Goal: Task Accomplishment & Management: Manage account settings

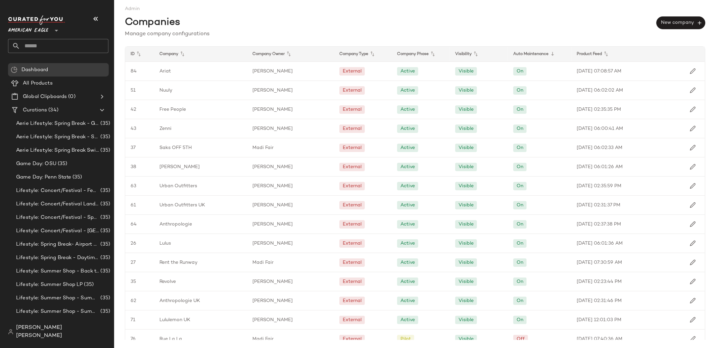
scroll to position [92, 0]
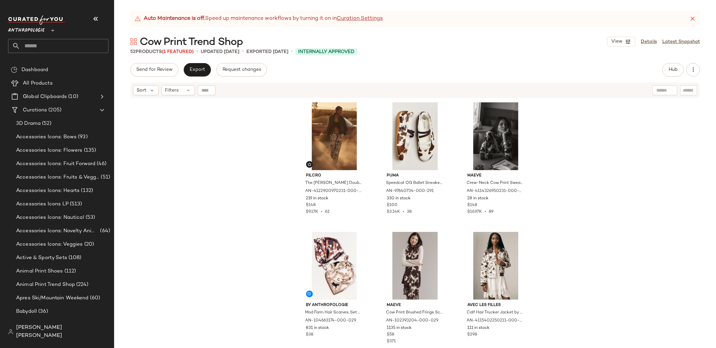
click at [62, 341] on div "[PERSON_NAME] [PERSON_NAME]" at bounding box center [61, 331] width 106 height 21
click at [62, 336] on span "[PERSON_NAME] [PERSON_NAME]" at bounding box center [62, 332] width 92 height 16
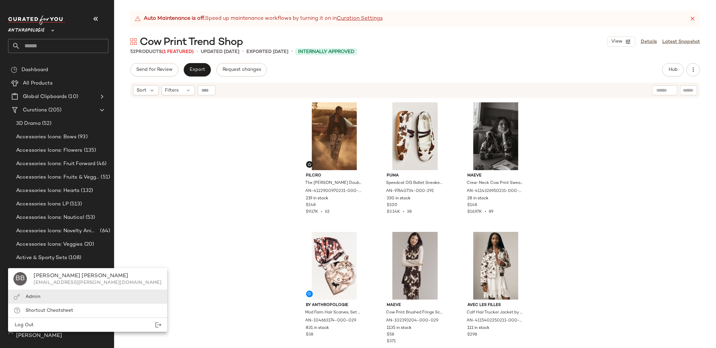
click at [64, 300] on div "Admin" at bounding box center [87, 297] width 159 height 14
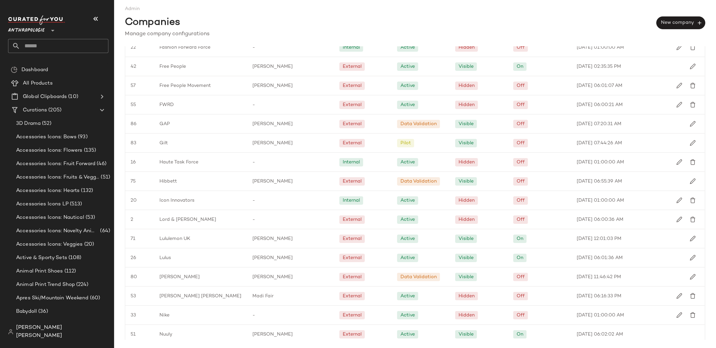
scroll to position [703, 0]
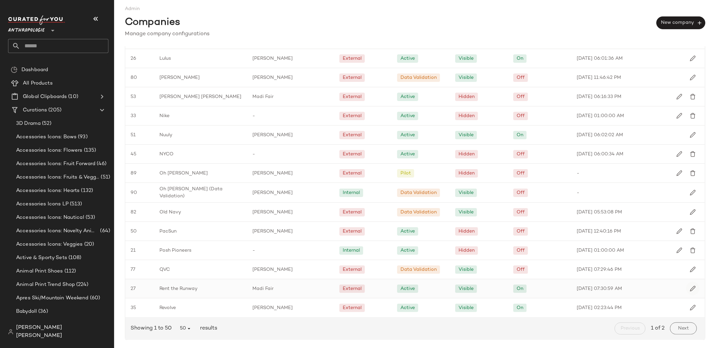
click at [686, 289] on button "button" at bounding box center [692, 288] width 13 height 13
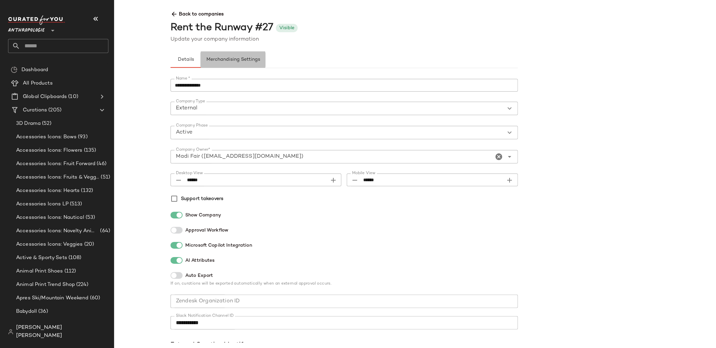
click at [240, 66] on button "Merchandising Settings" at bounding box center [233, 60] width 65 height 16
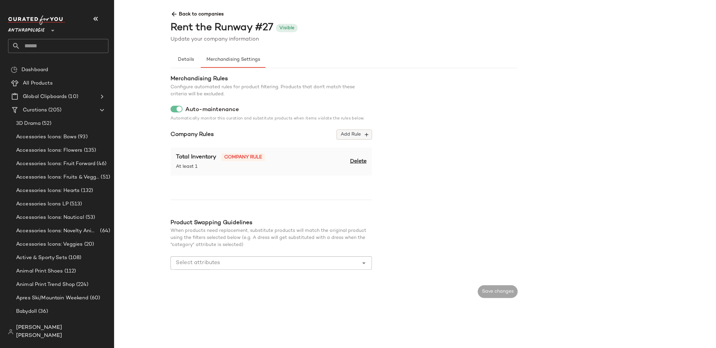
click at [354, 131] on button "Add Rule" at bounding box center [354, 135] width 35 height 10
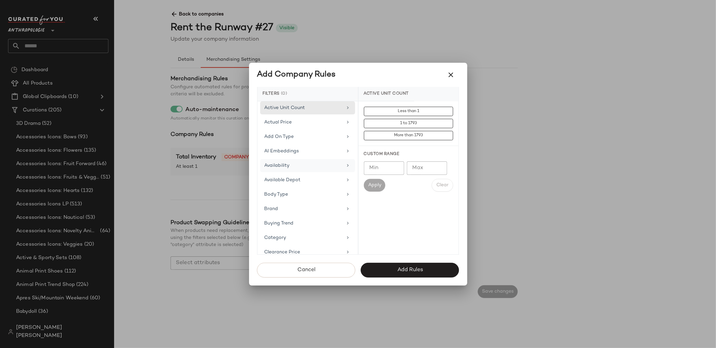
click at [283, 166] on span "Availability" at bounding box center [277, 165] width 25 height 5
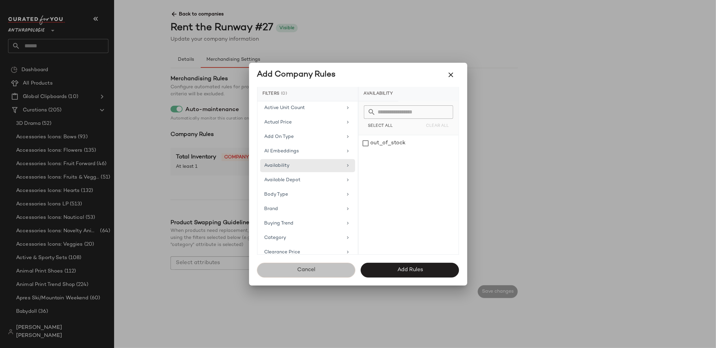
click at [317, 266] on button "Cancel" at bounding box center [306, 270] width 98 height 15
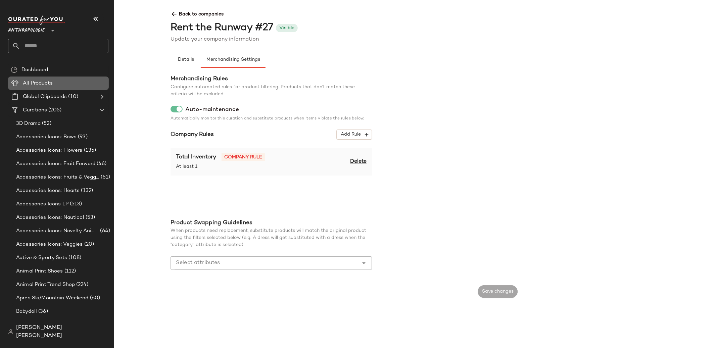
click at [103, 86] on div "All Products" at bounding box center [63, 84] width 85 height 8
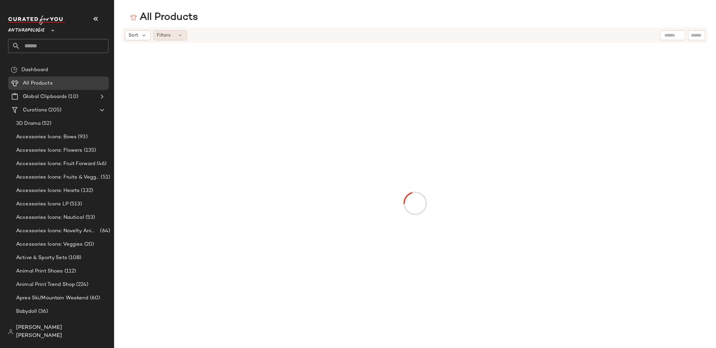
click at [182, 38] on div "Filters" at bounding box center [170, 35] width 34 height 10
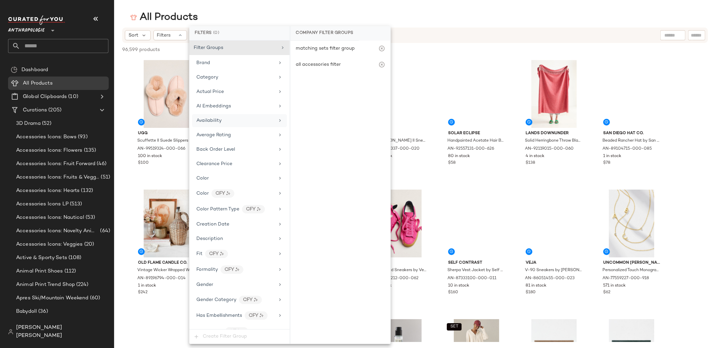
click at [232, 121] on div "Availability" at bounding box center [235, 120] width 78 height 7
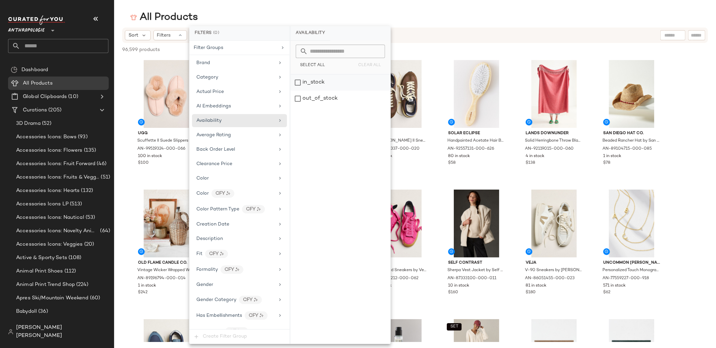
click at [313, 86] on div "in_stock" at bounding box center [341, 83] width 100 height 16
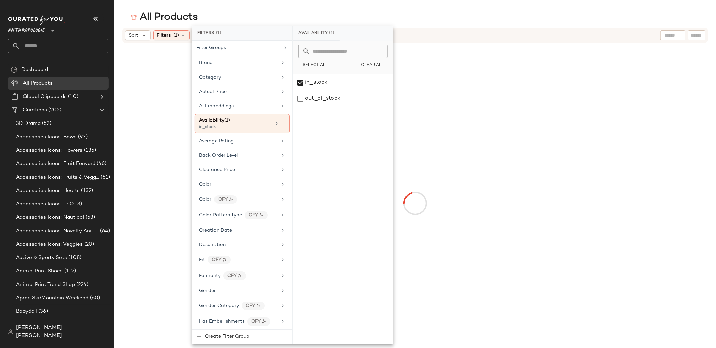
click at [417, 32] on div "Sort Filters (1) Reset" at bounding box center [371, 35] width 493 height 10
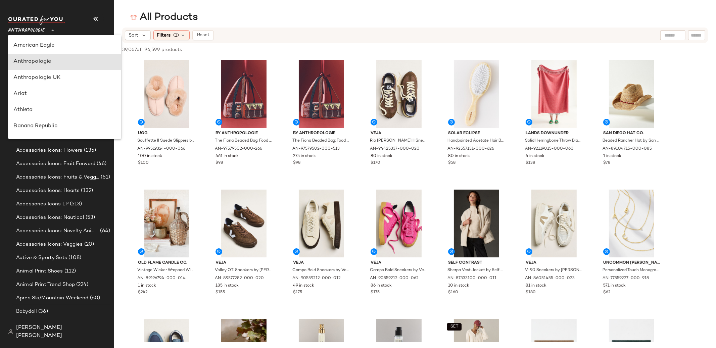
click at [47, 29] on div "Anthropologie **" at bounding box center [27, 26] width 39 height 17
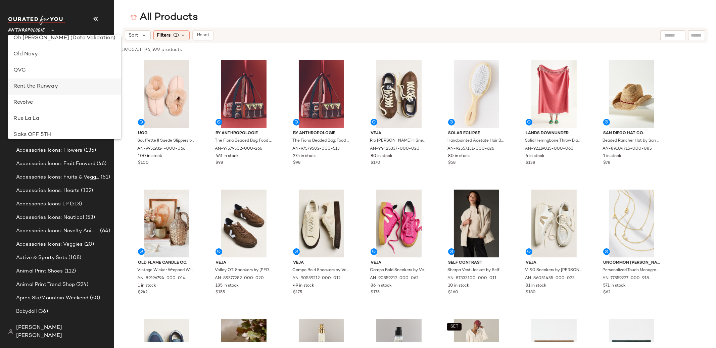
scroll to position [282, 0]
click at [52, 81] on div "Rent the Runway" at bounding box center [64, 86] width 113 height 16
type input "**"
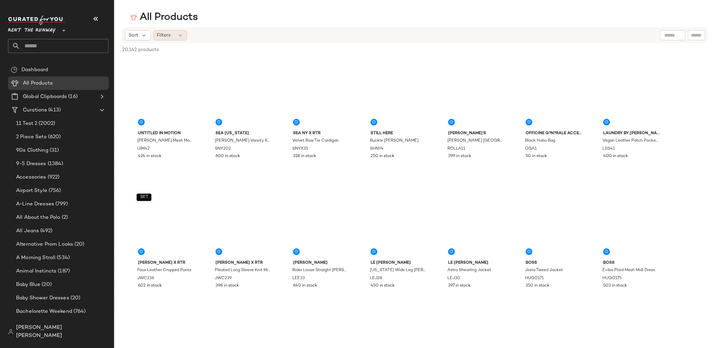
click at [181, 33] on icon at bounding box center [180, 35] width 5 height 5
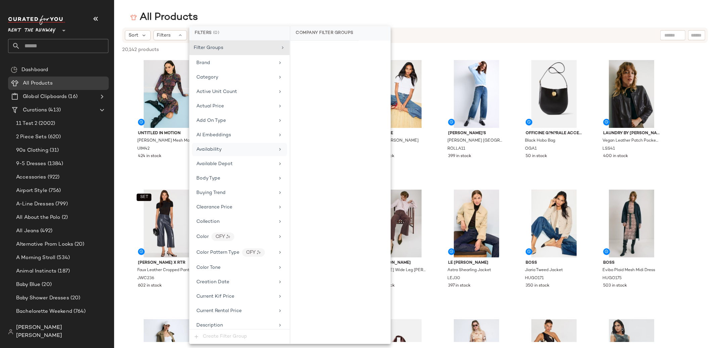
click at [232, 148] on div "Availability" at bounding box center [235, 149] width 78 height 7
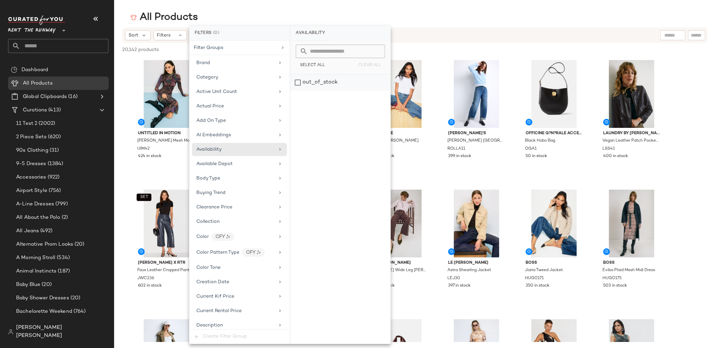
click at [328, 79] on div "out_of_stock" at bounding box center [341, 83] width 100 height 16
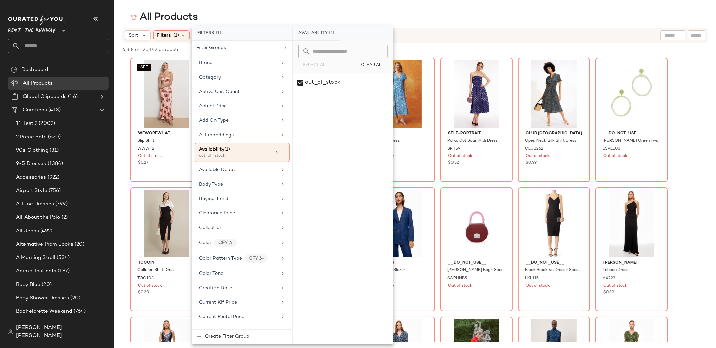
click at [403, 35] on div "Sort Filters (1) Reset" at bounding box center [371, 35] width 493 height 10
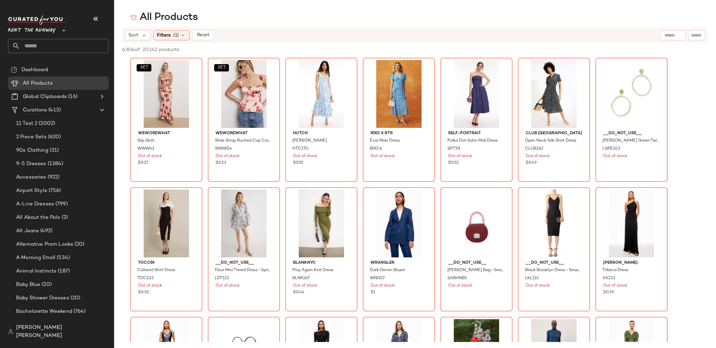
click at [56, 338] on span "[PERSON_NAME] [PERSON_NAME]" at bounding box center [62, 332] width 92 height 16
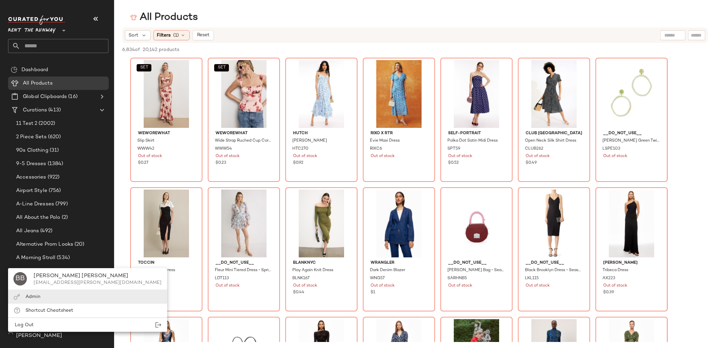
click at [57, 298] on div "Admin" at bounding box center [87, 297] width 159 height 14
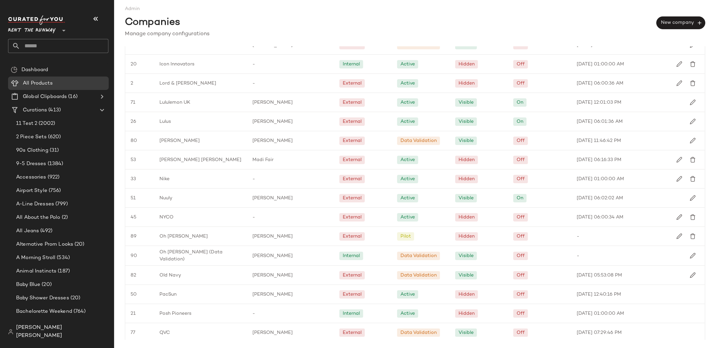
scroll to position [703, 0]
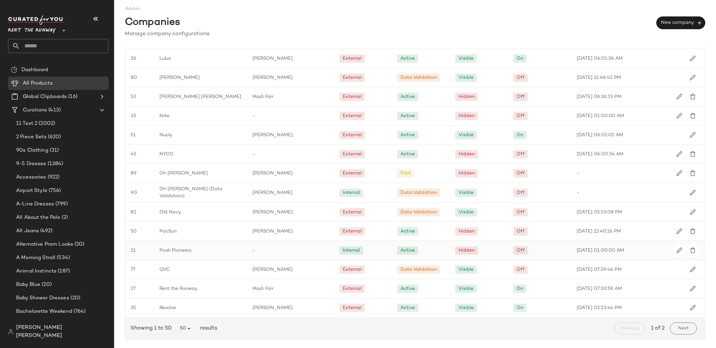
click at [690, 308] on img "button" at bounding box center [693, 308] width 6 height 6
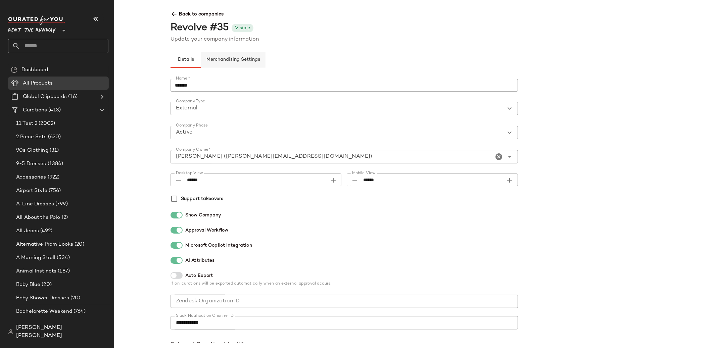
click at [239, 57] on span "Merchandising Settings" at bounding box center [233, 59] width 54 height 5
